Goal: Transaction & Acquisition: Subscribe to service/newsletter

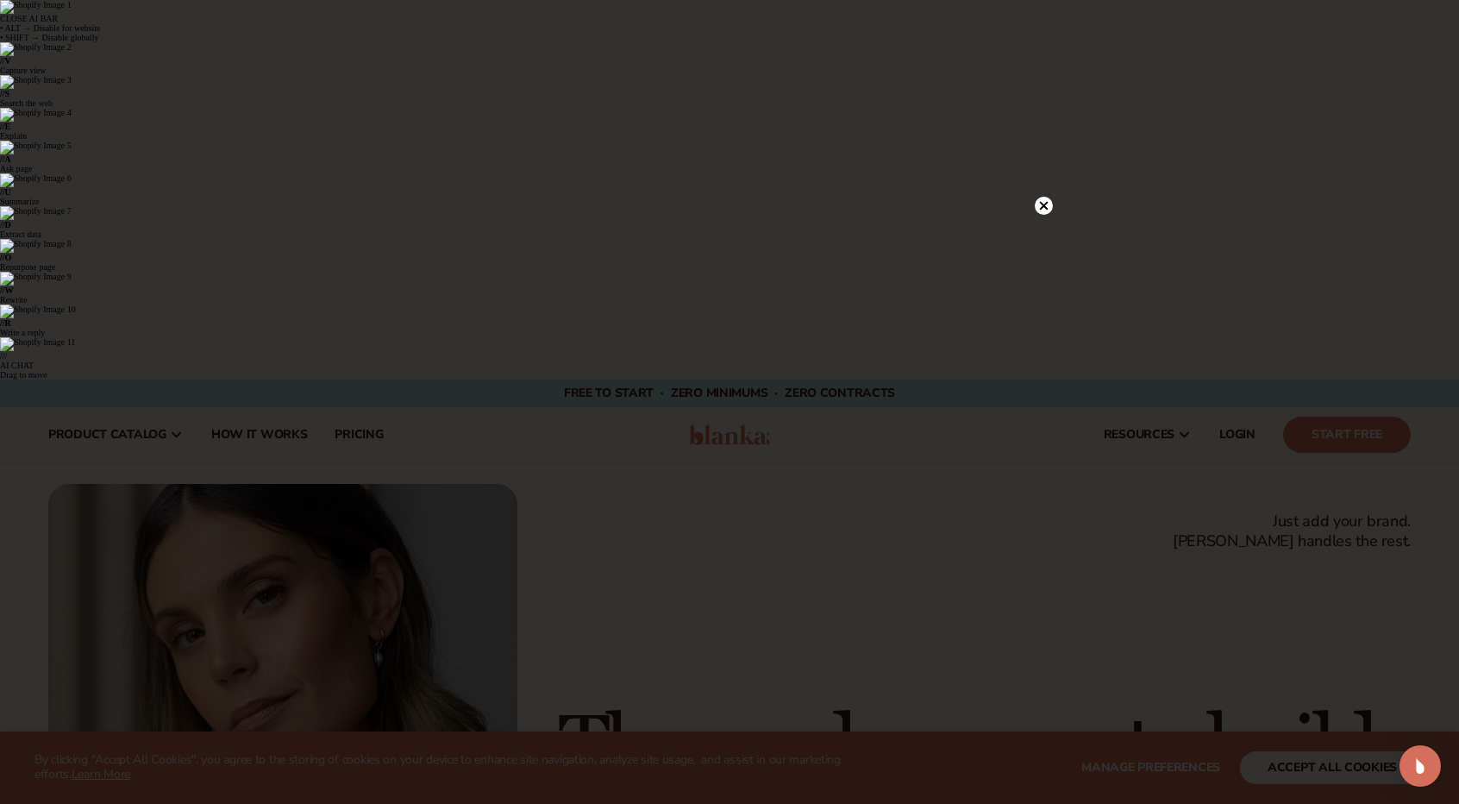
click at [1045, 206] on circle at bounding box center [1044, 206] width 18 height 18
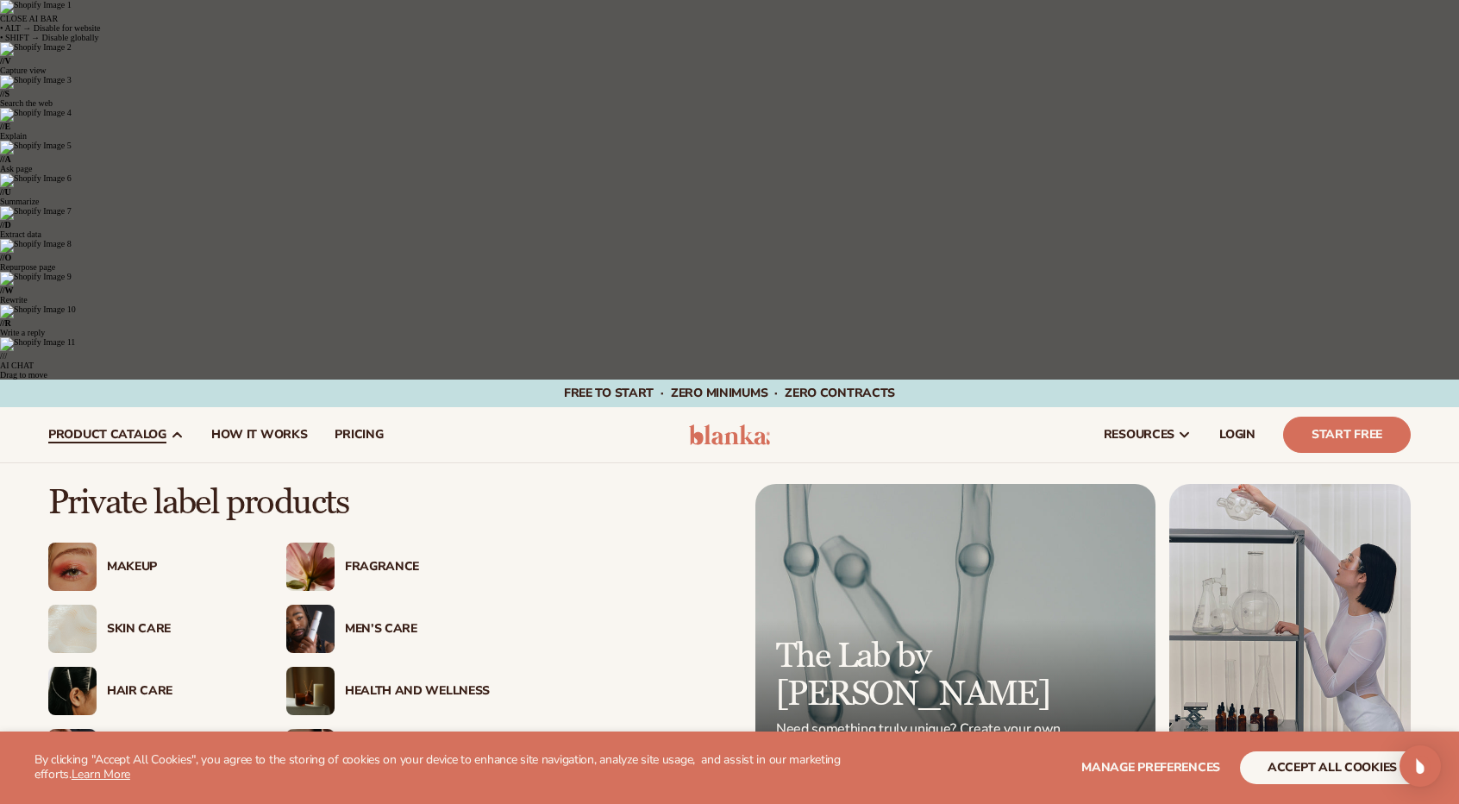
click at [164, 746] on div "Body Care" at bounding box center [179, 753] width 145 height 15
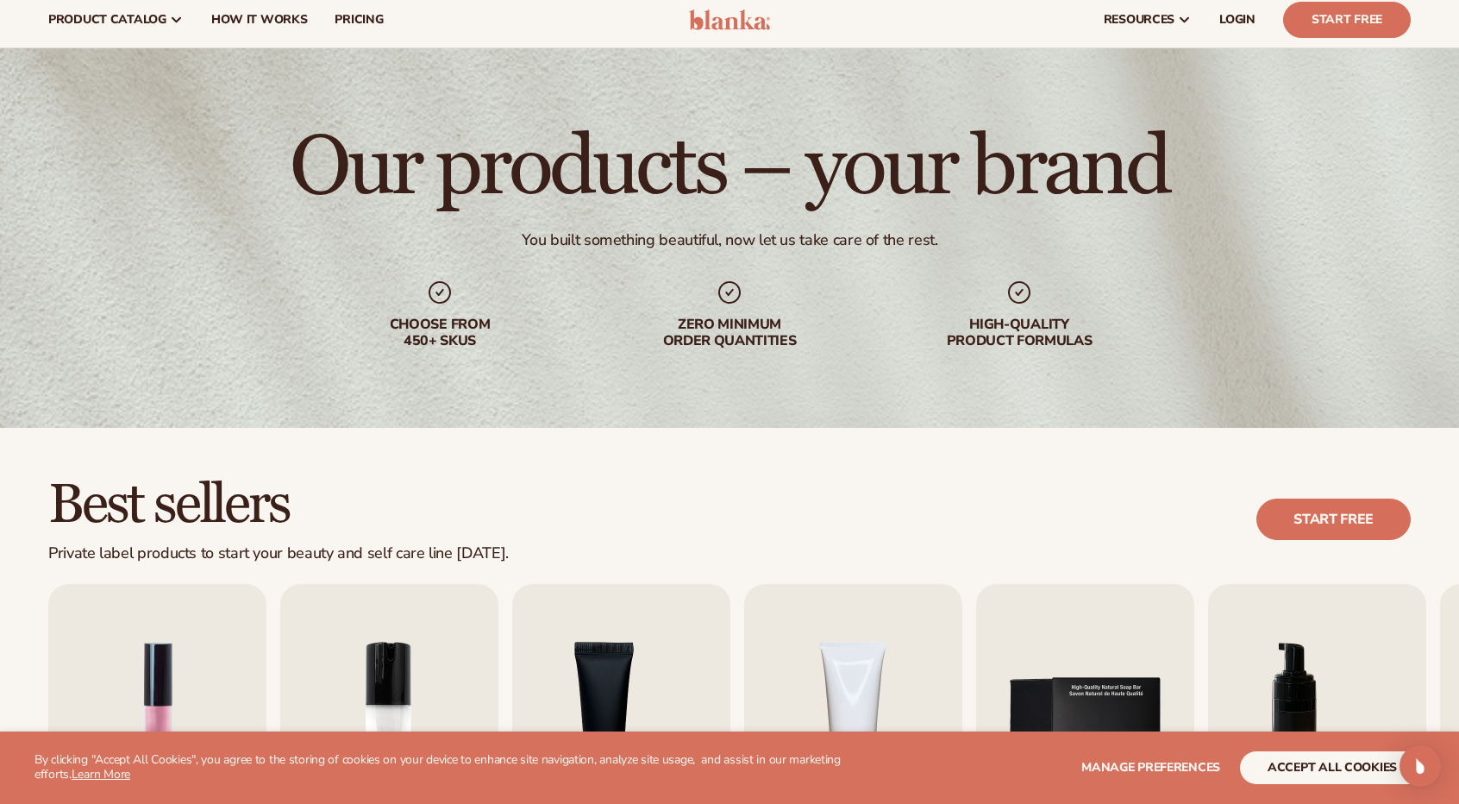
scroll to position [431, 0]
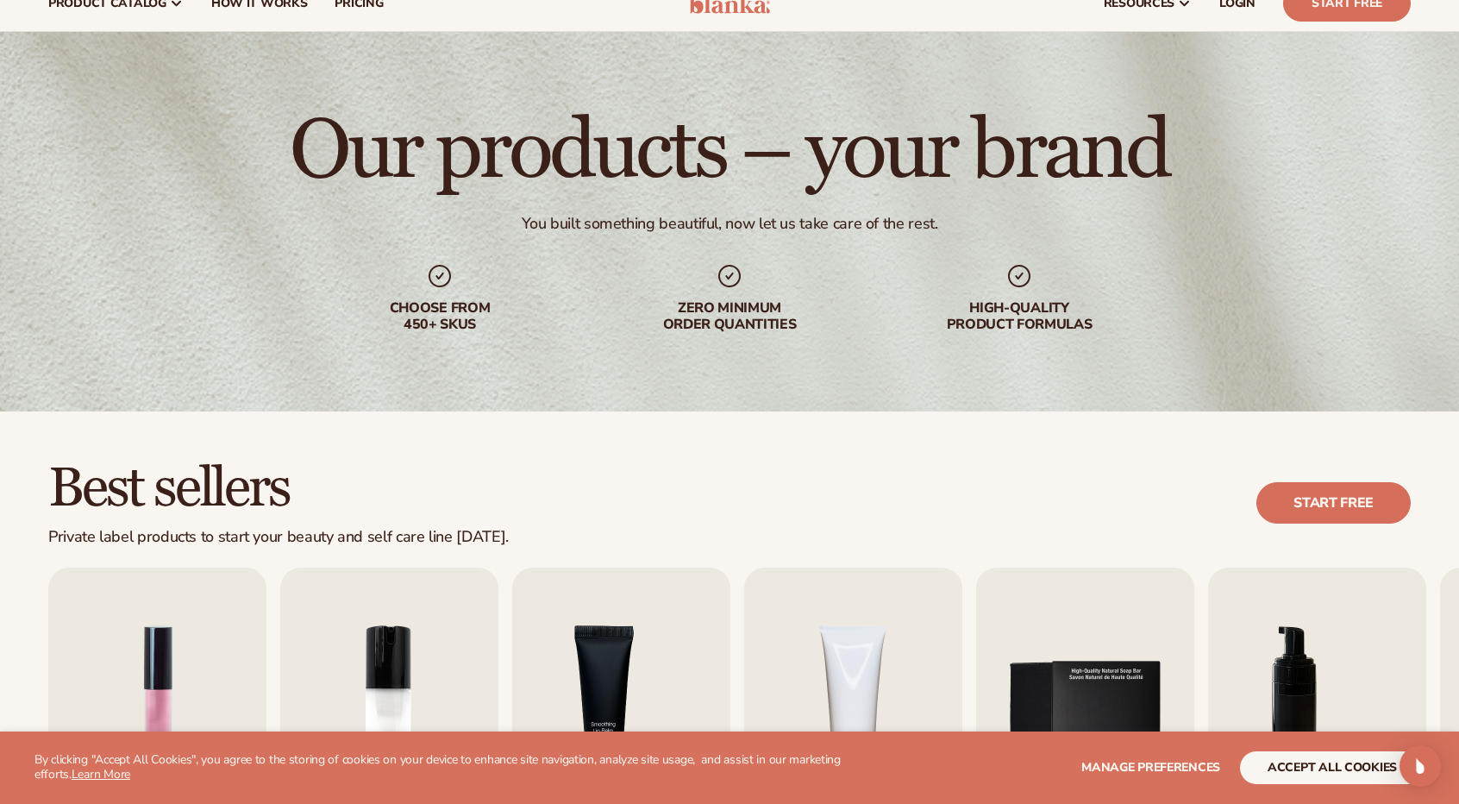
drag, startPoint x: 797, startPoint y: 582, endPoint x: 869, endPoint y: 582, distance: 72.4
click at [869, 582] on div "Best sellers Private label products to start your beauty and self care line [DA…" at bounding box center [729, 726] width 1459 height 631
click at [1080, 568] on img "5 / 9" at bounding box center [1085, 707] width 218 height 279
click at [1062, 568] on img "5 / 9" at bounding box center [1085, 707] width 218 height 279
click at [1057, 568] on img "5 / 9" at bounding box center [1085, 707] width 218 height 279
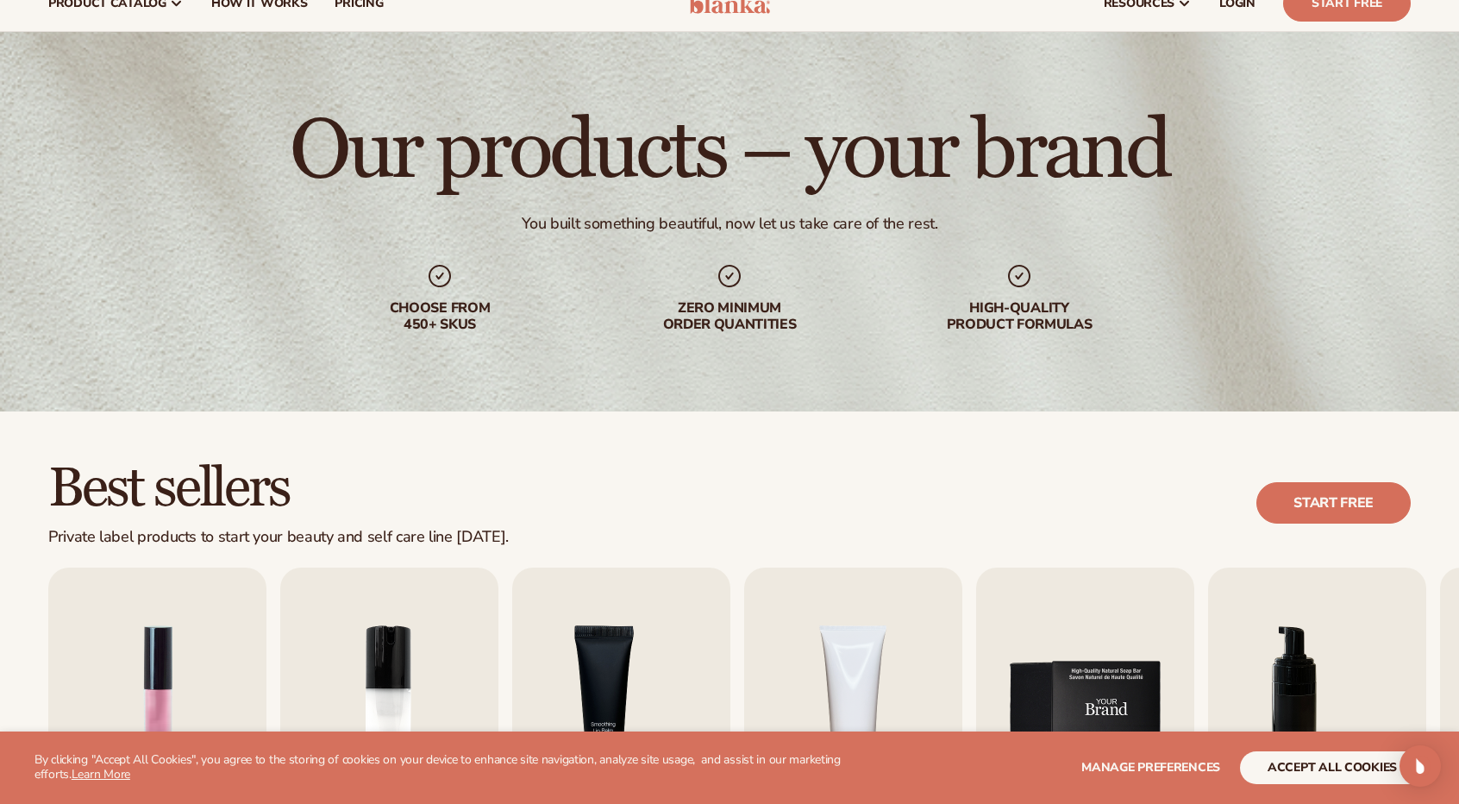
click at [1057, 568] on img "5 / 9" at bounding box center [1085, 707] width 218 height 279
click at [1344, 482] on link "Start free" at bounding box center [1334, 502] width 154 height 41
